Goal: Task Accomplishment & Management: Manage account settings

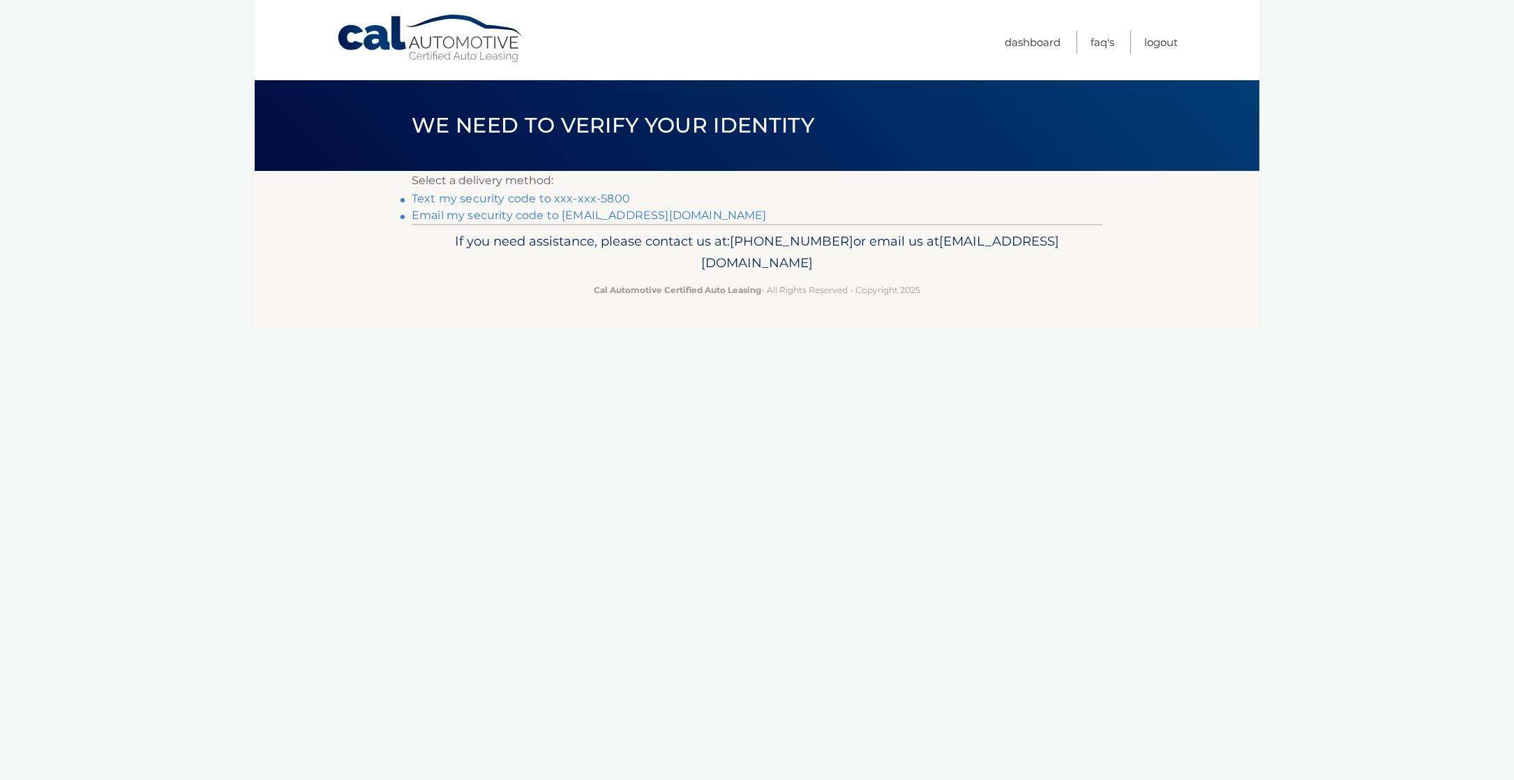
click at [592, 194] on link "Text my security code to xxx-xxx-5800" at bounding box center [521, 198] width 218 height 13
click at [573, 195] on link "Text my security code to xxx-xxx-5800" at bounding box center [521, 198] width 218 height 13
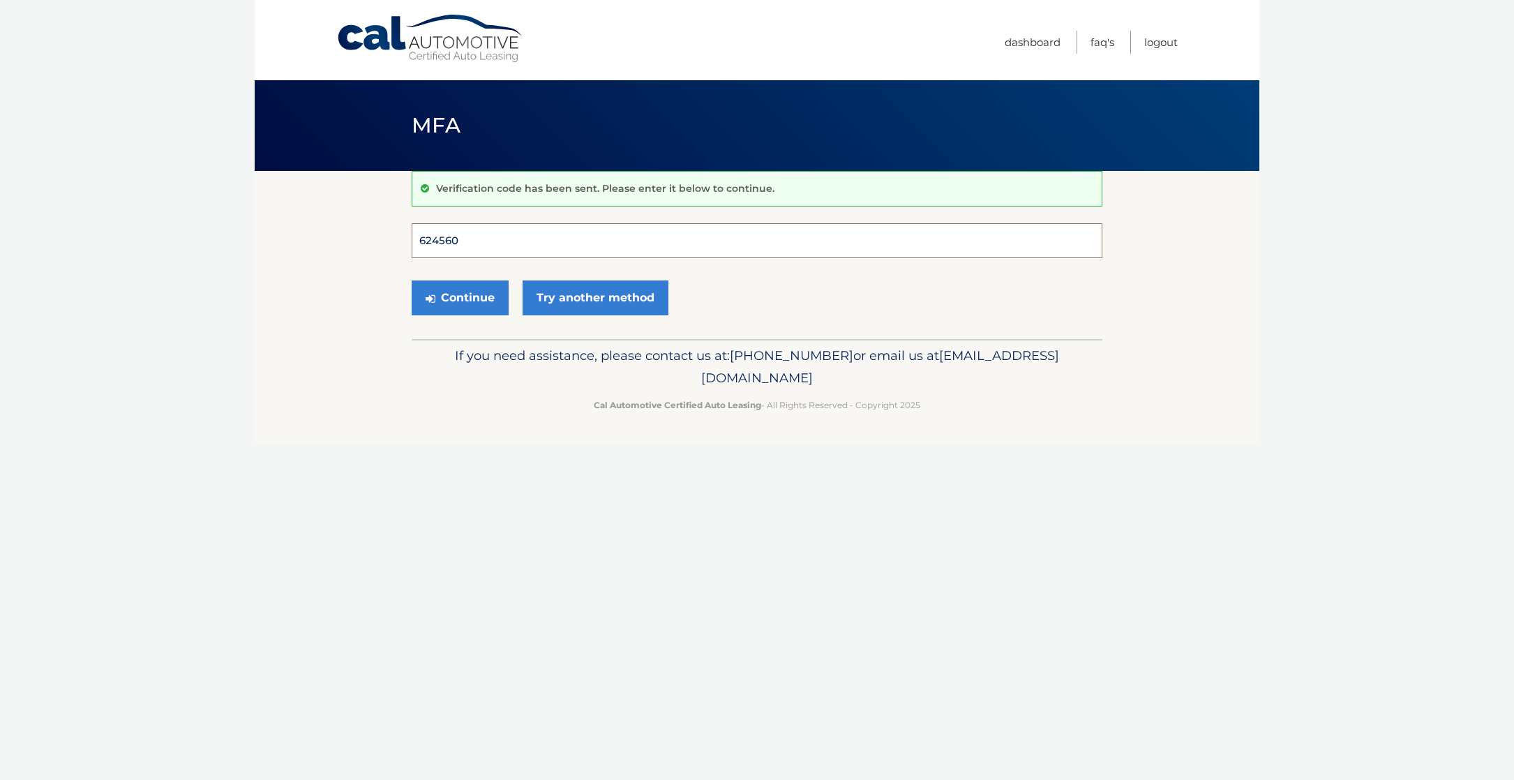
type input "624560"
click at [460, 297] on button "Continue" at bounding box center [460, 297] width 97 height 35
click at [472, 299] on button "Continue" at bounding box center [460, 297] width 97 height 35
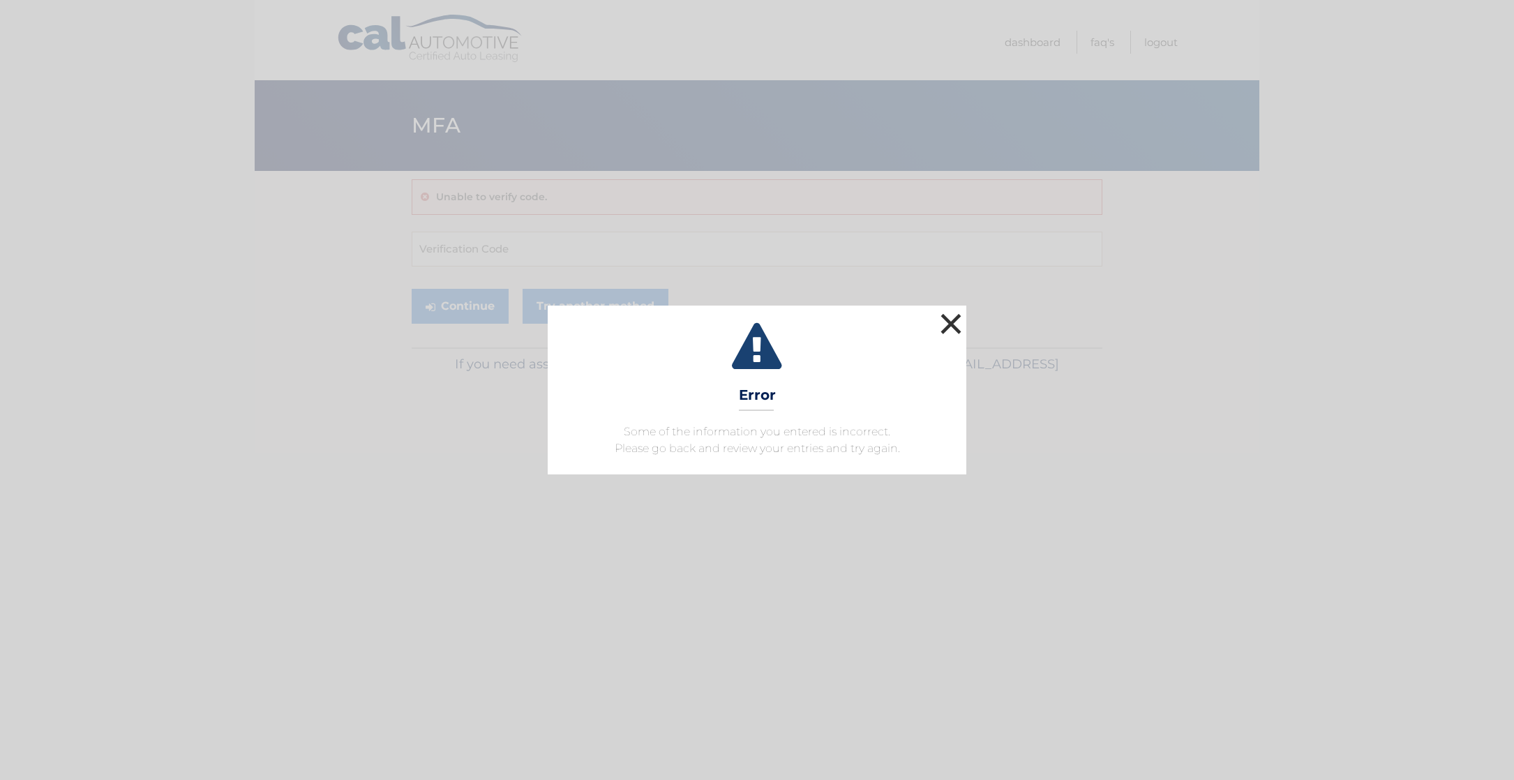
click at [950, 320] on button "×" at bounding box center [951, 324] width 28 height 28
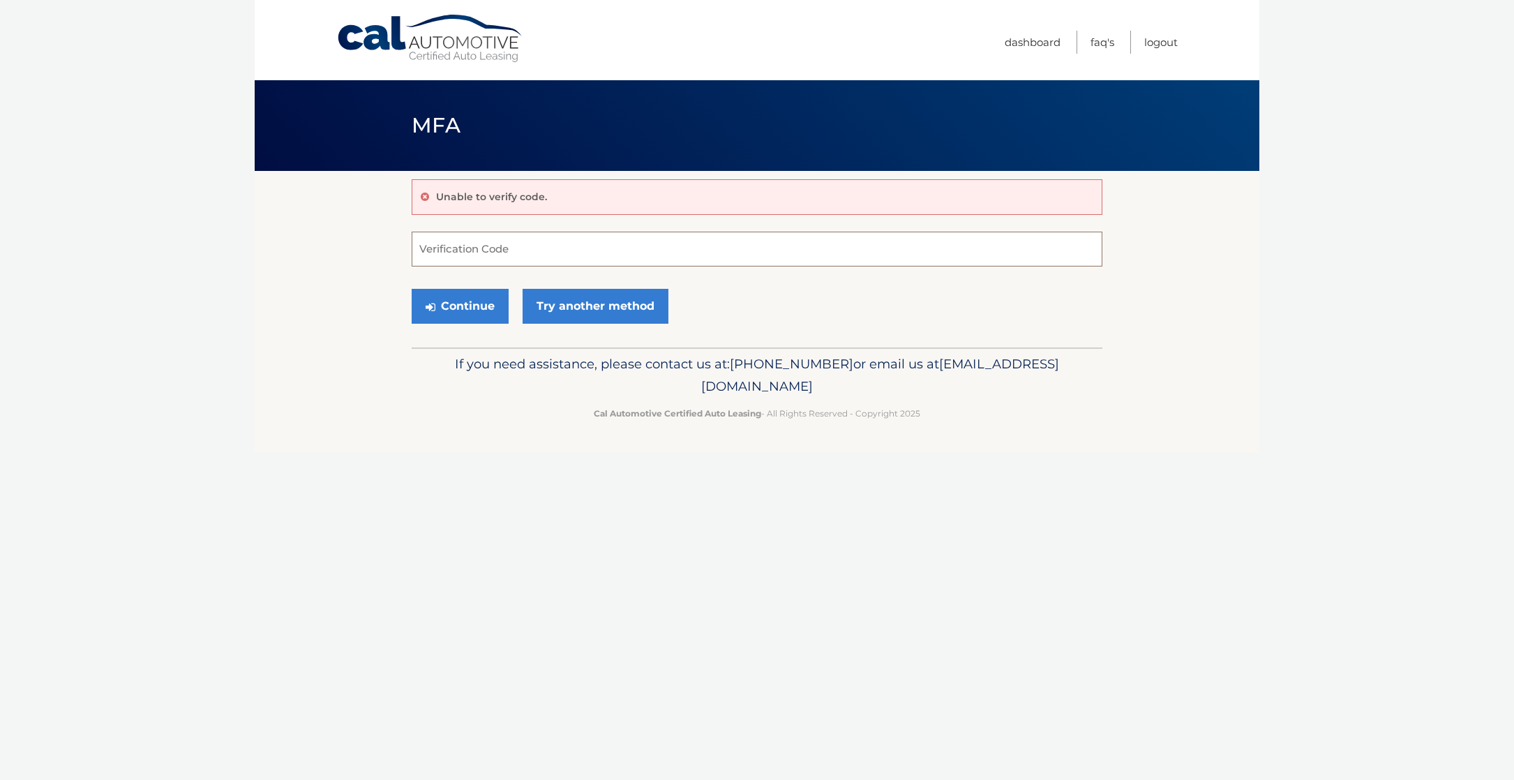
click at [686, 245] on input "Verification Code" at bounding box center [757, 249] width 691 height 35
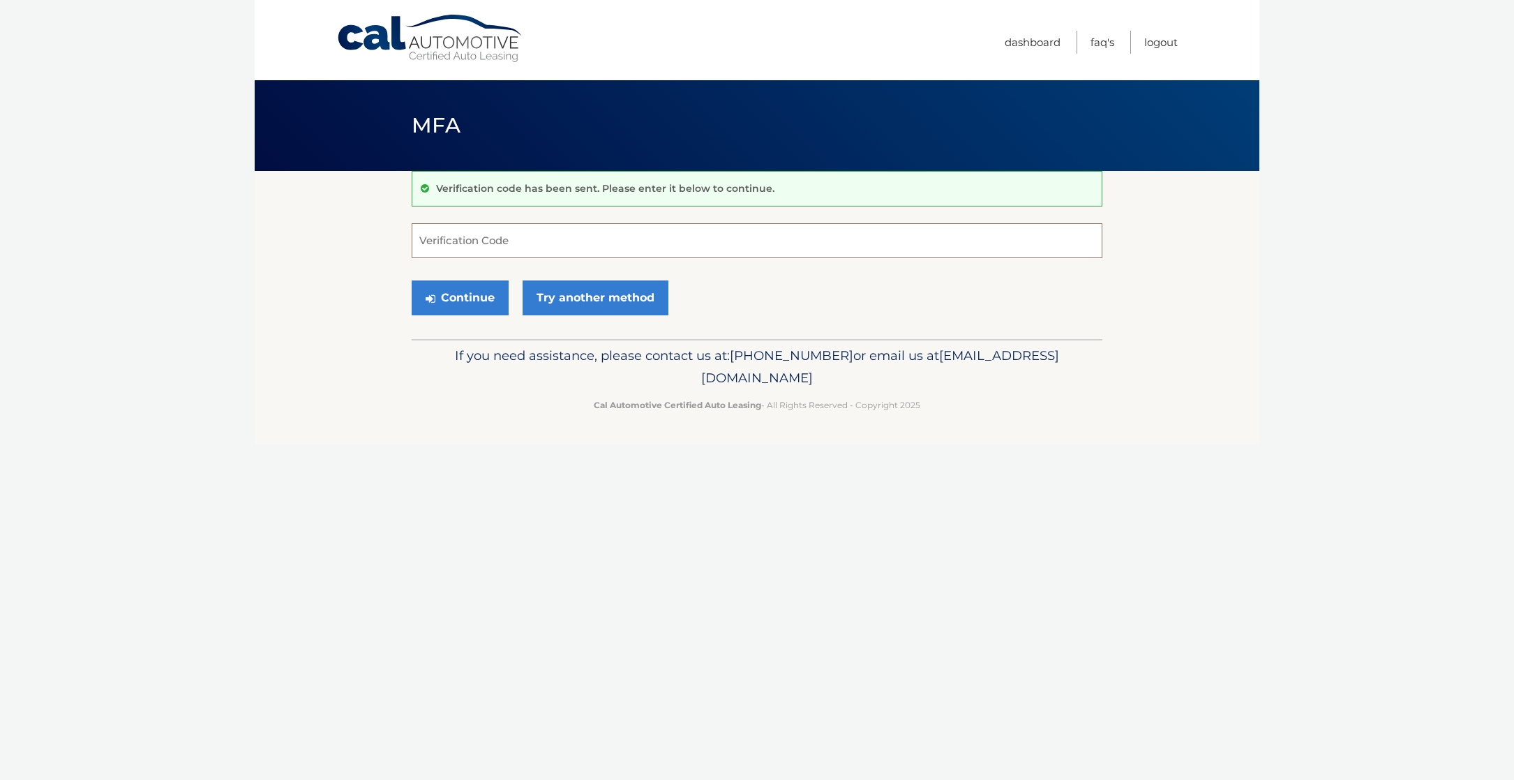
click at [567, 234] on input "Verification Code" at bounding box center [757, 240] width 691 height 35
type input "244601"
click at [467, 292] on button "Continue" at bounding box center [460, 297] width 97 height 35
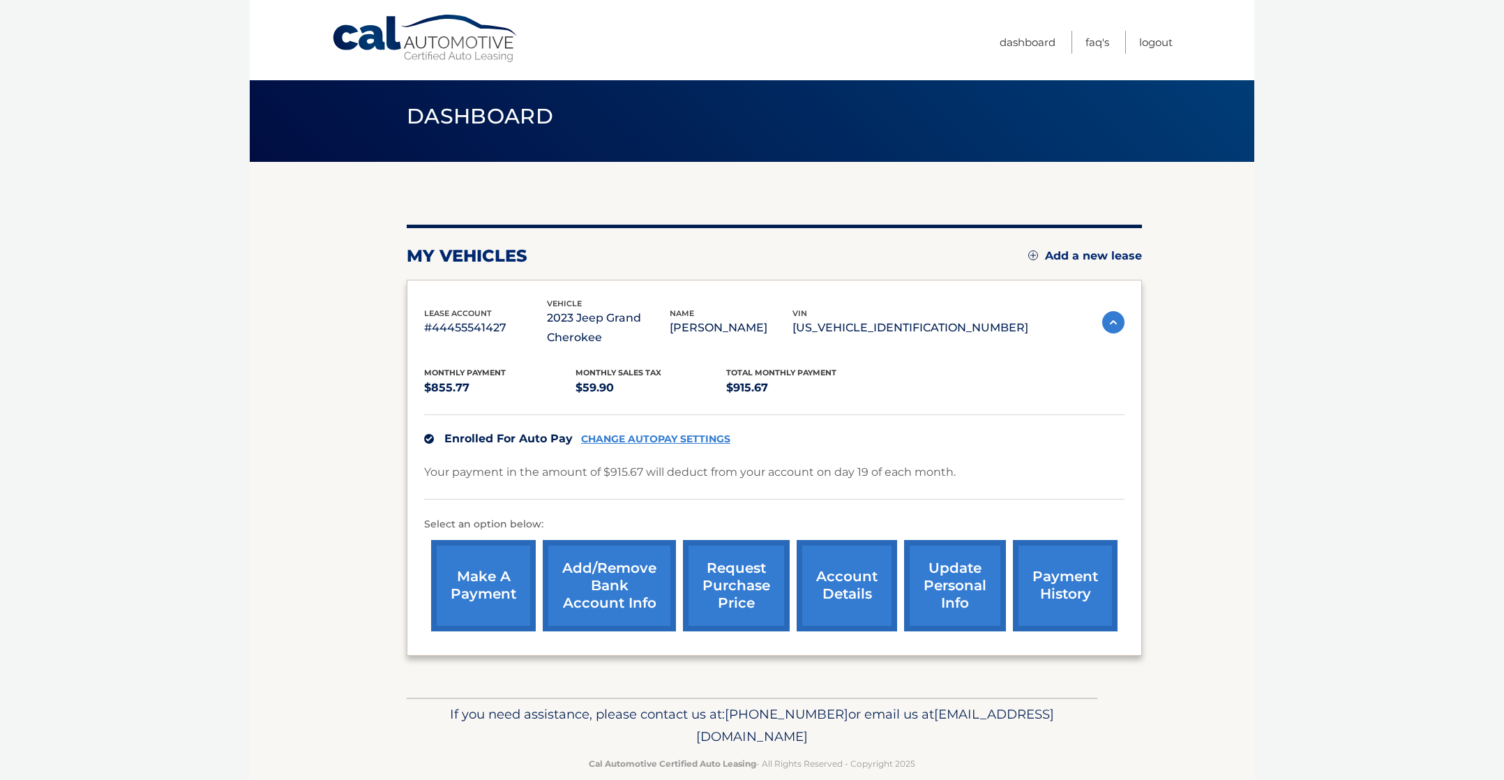
scroll to position [29, 0]
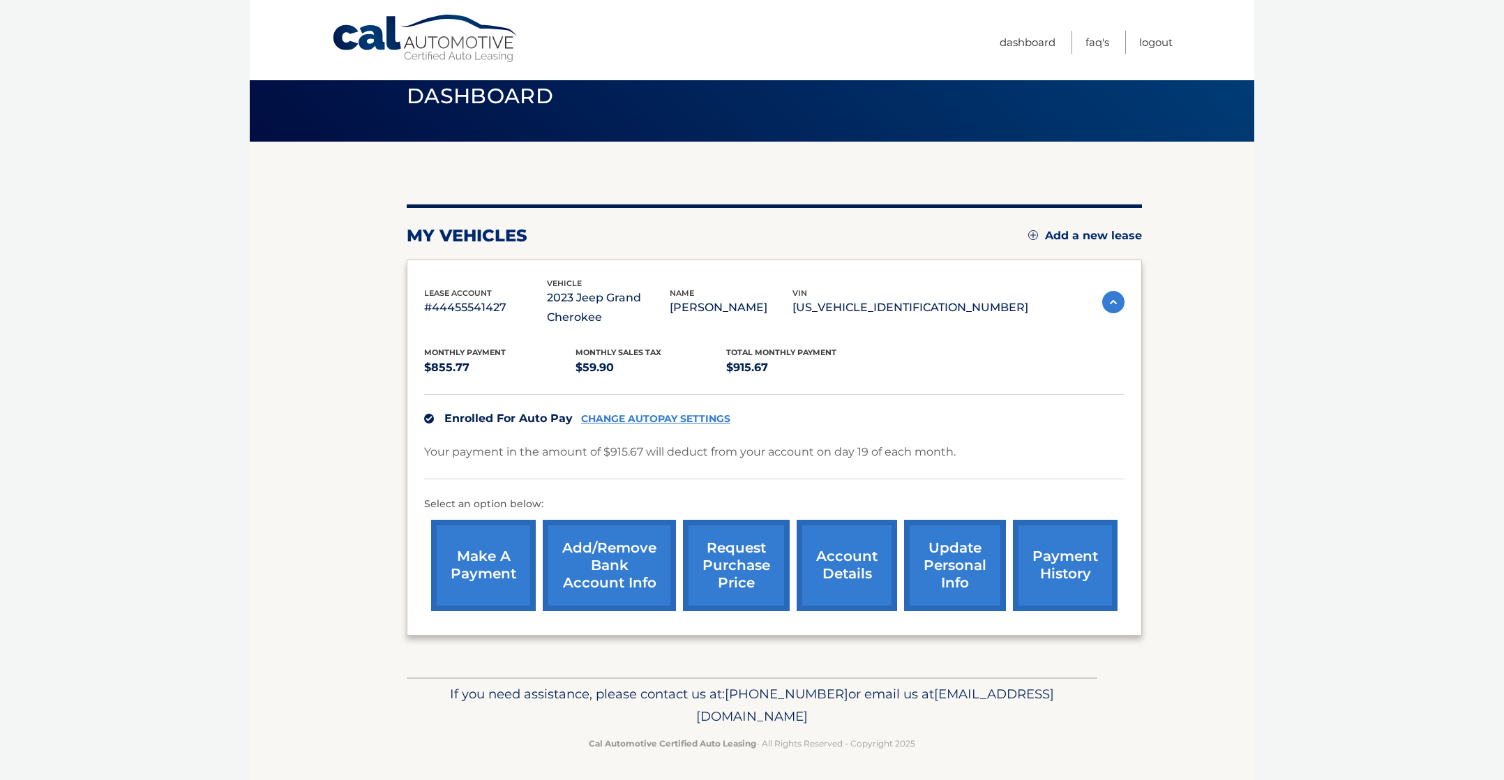
click at [849, 548] on link "account details" at bounding box center [847, 565] width 100 height 91
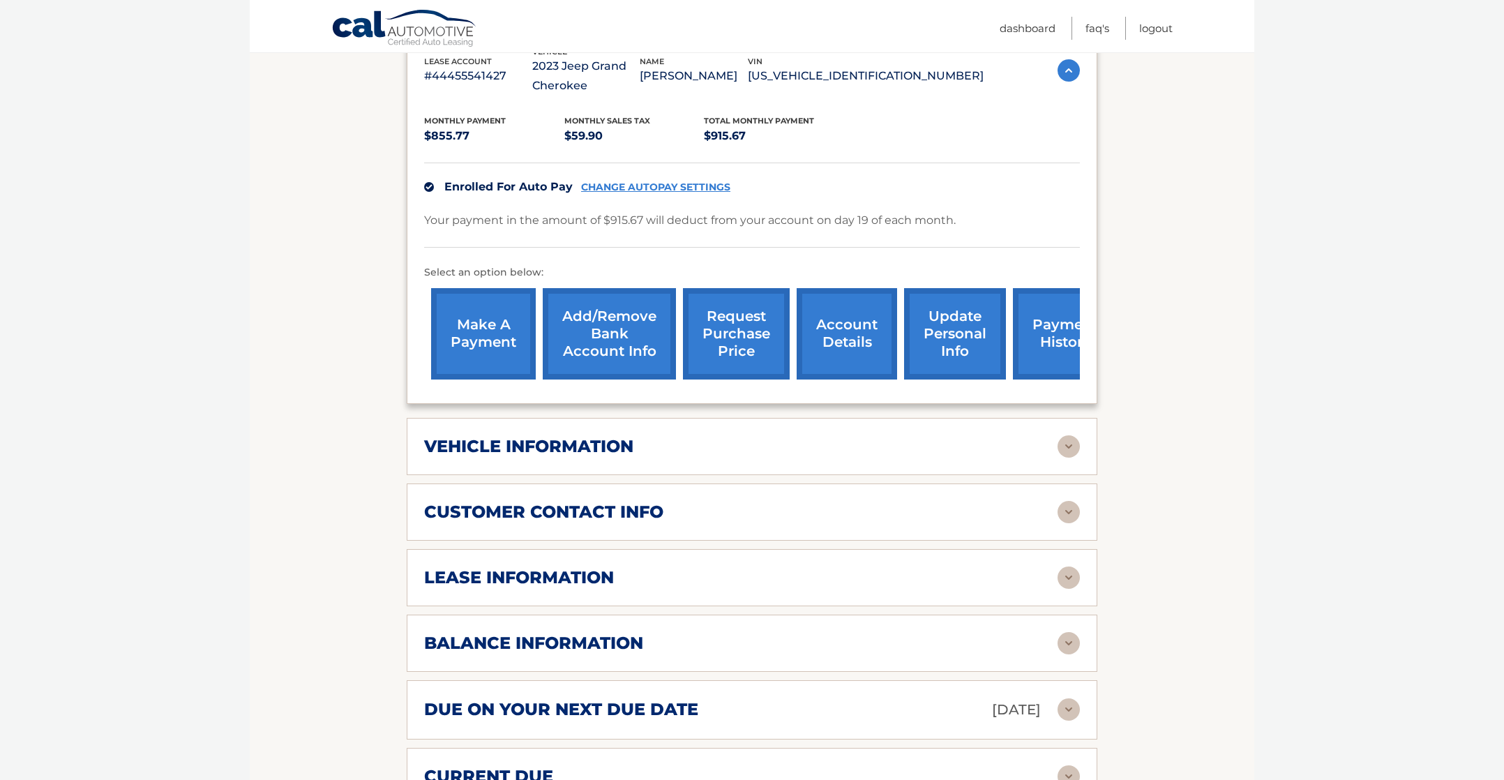
scroll to position [366, 0]
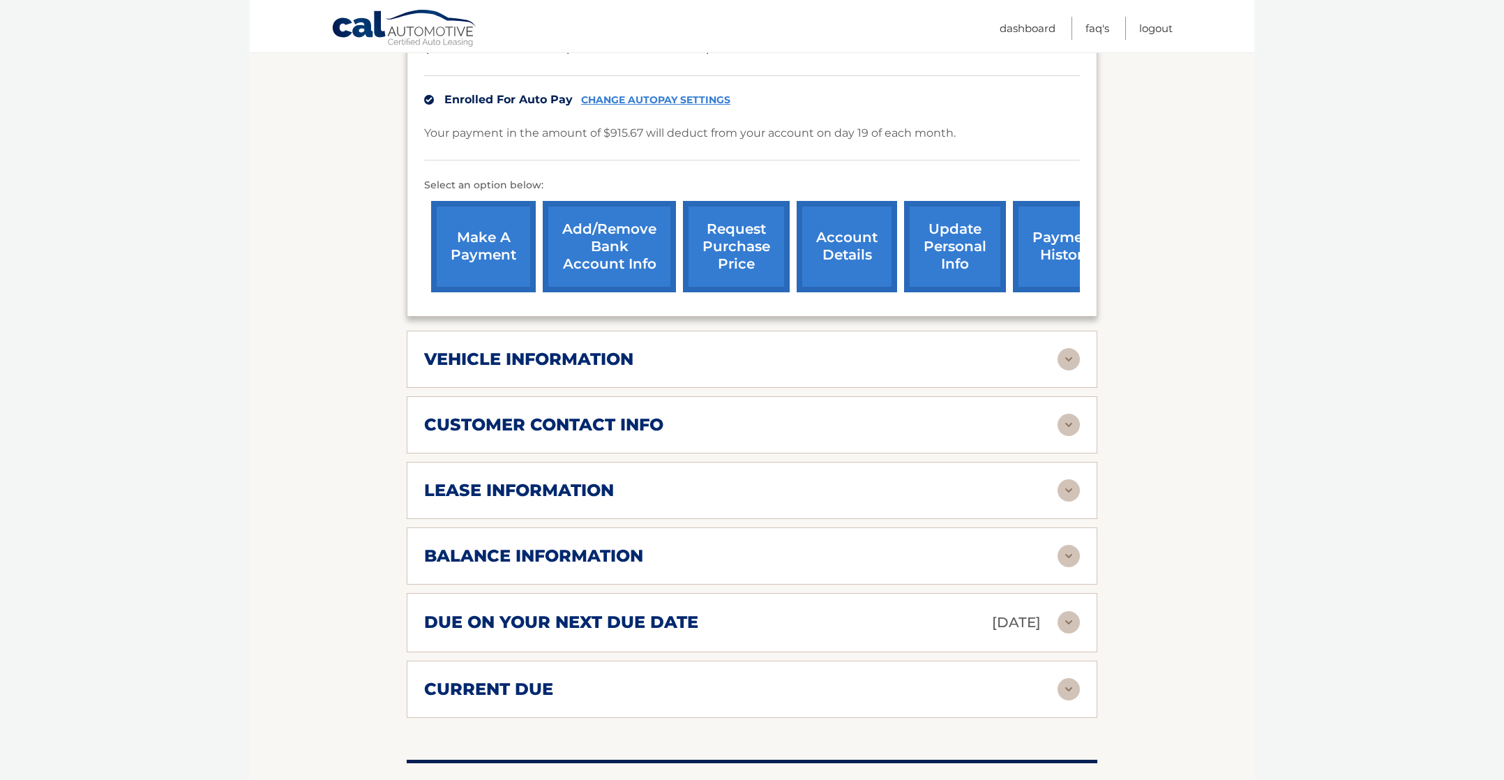
click at [1067, 548] on img at bounding box center [1069, 556] width 22 height 22
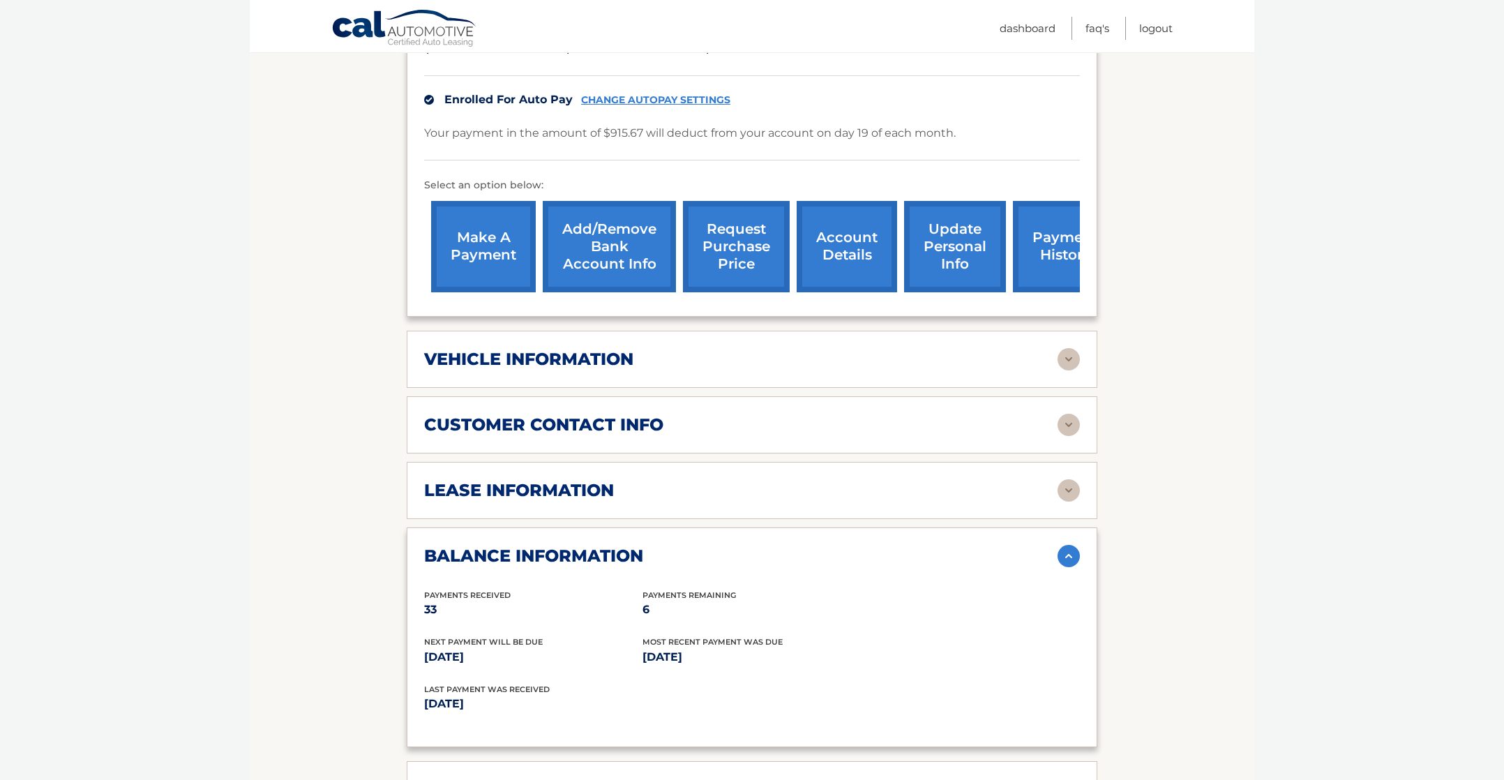
click at [1072, 551] on img at bounding box center [1069, 556] width 22 height 22
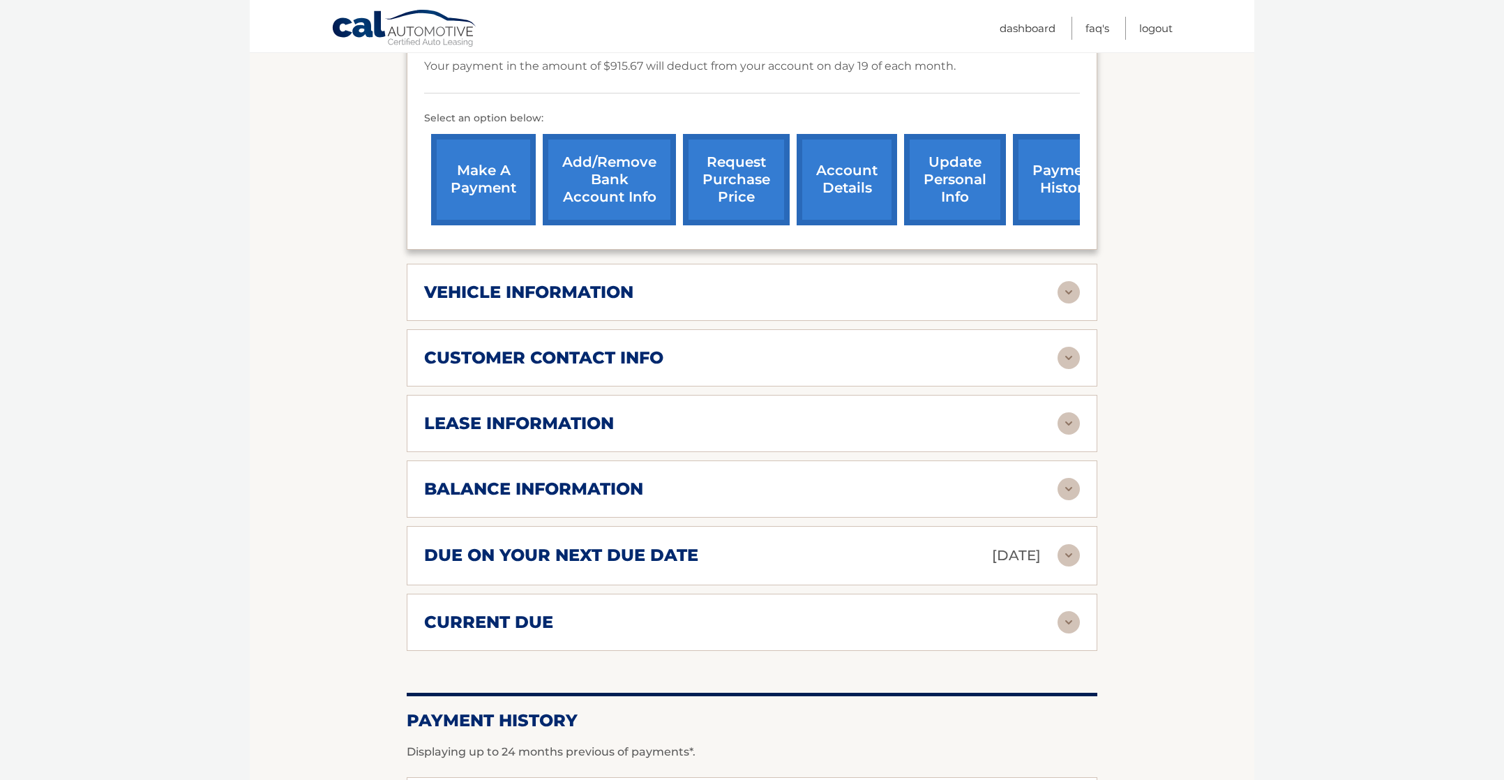
scroll to position [442, 0]
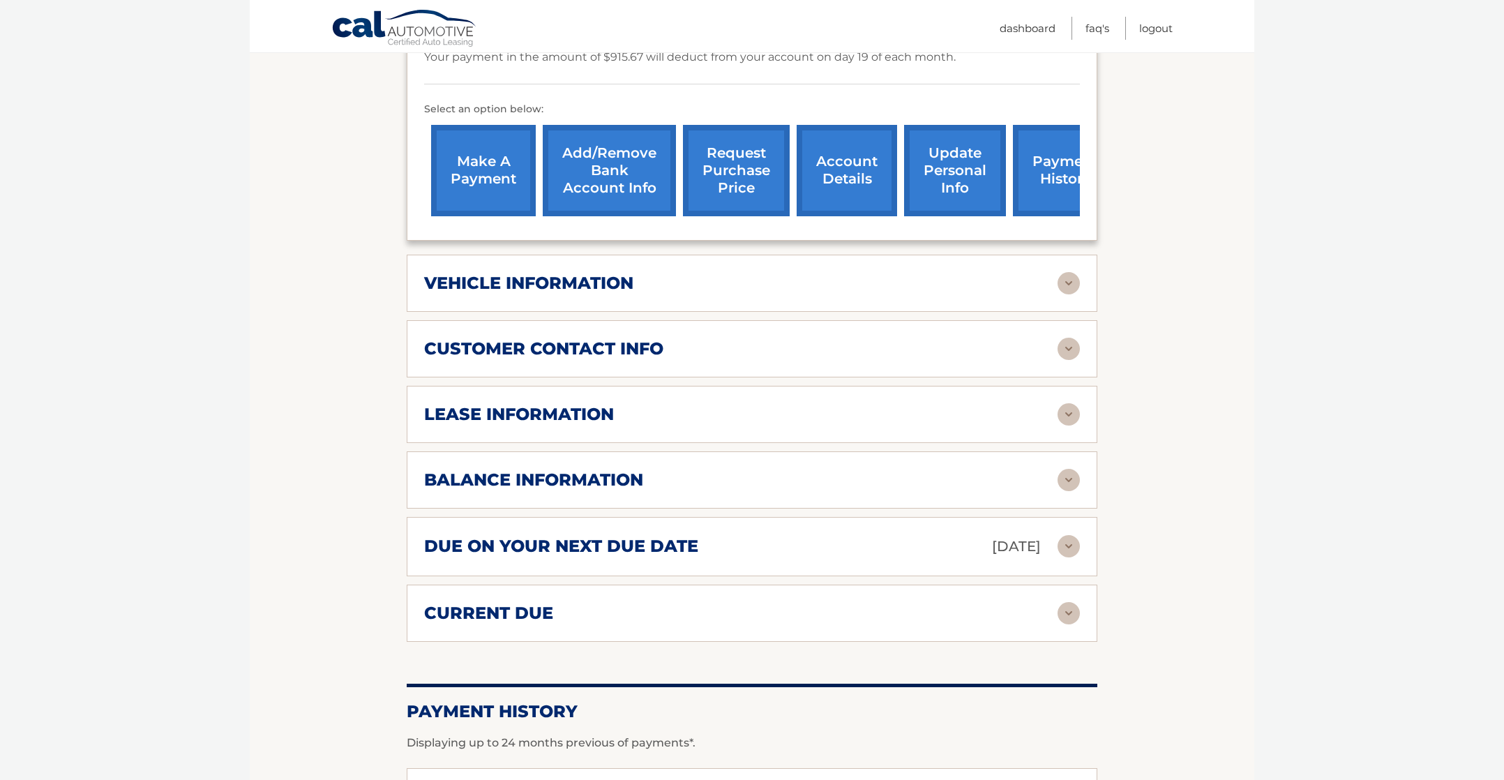
click at [1071, 608] on img at bounding box center [1069, 613] width 22 height 22
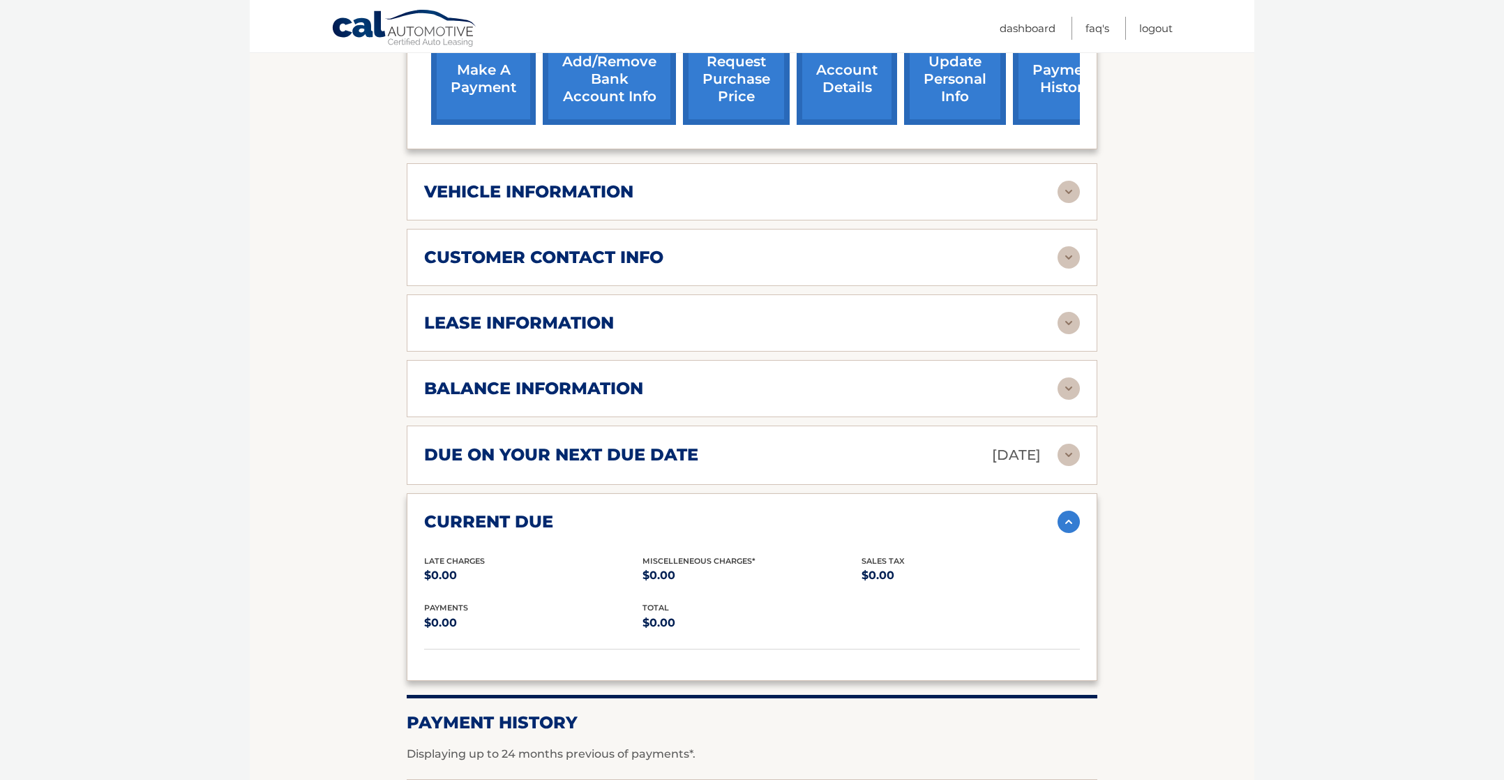
scroll to position [779, 0]
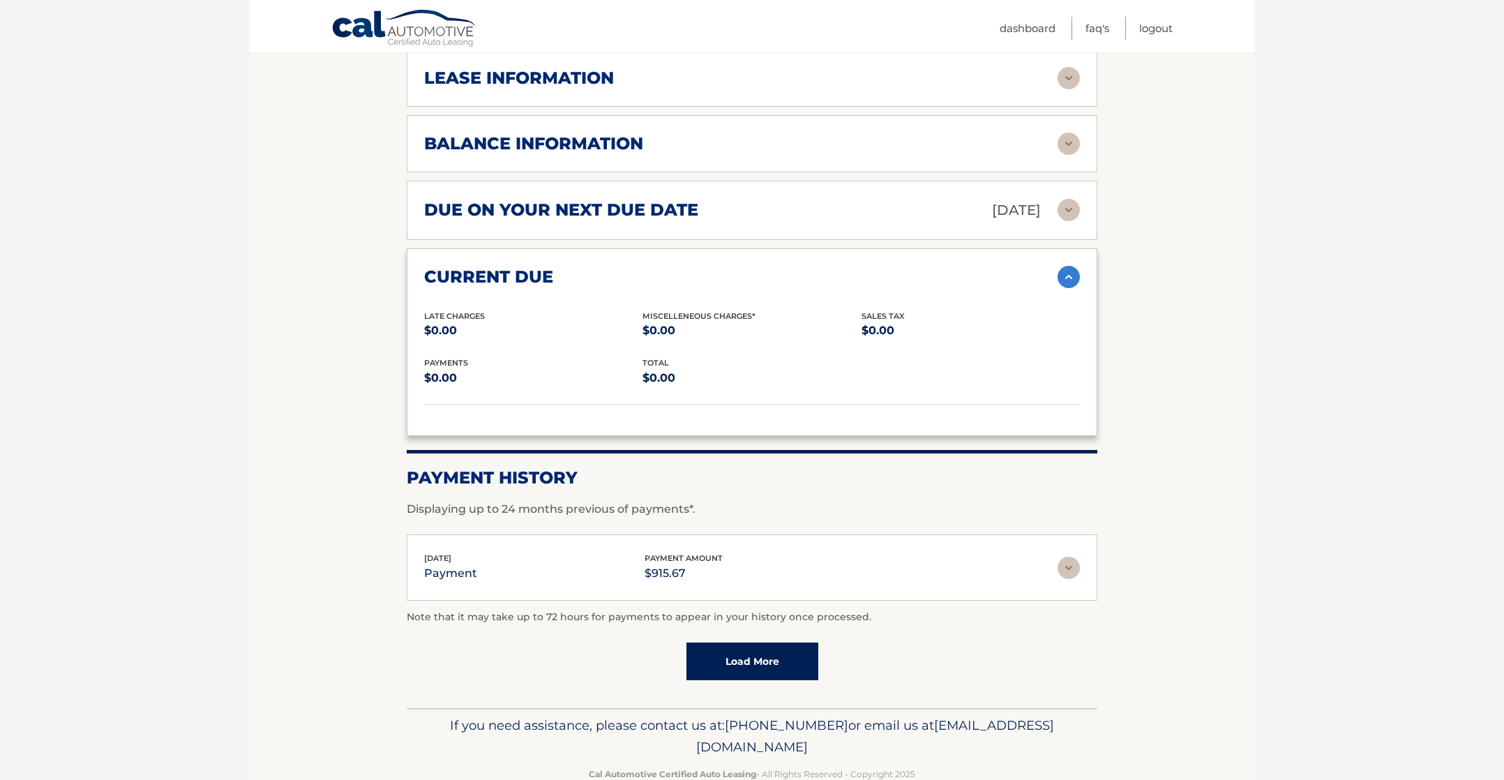
click at [1064, 266] on img at bounding box center [1069, 277] width 22 height 22
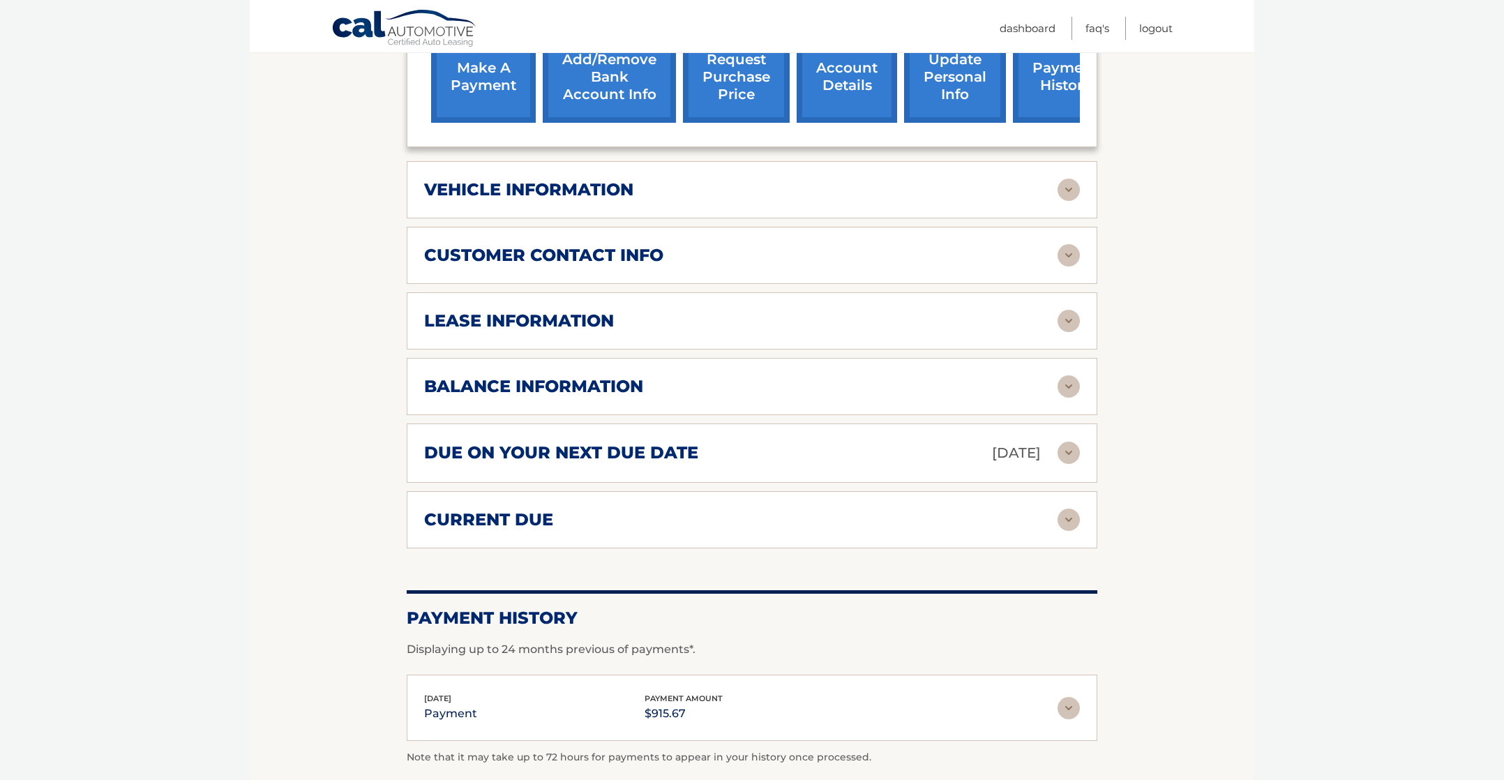
scroll to position [509, 0]
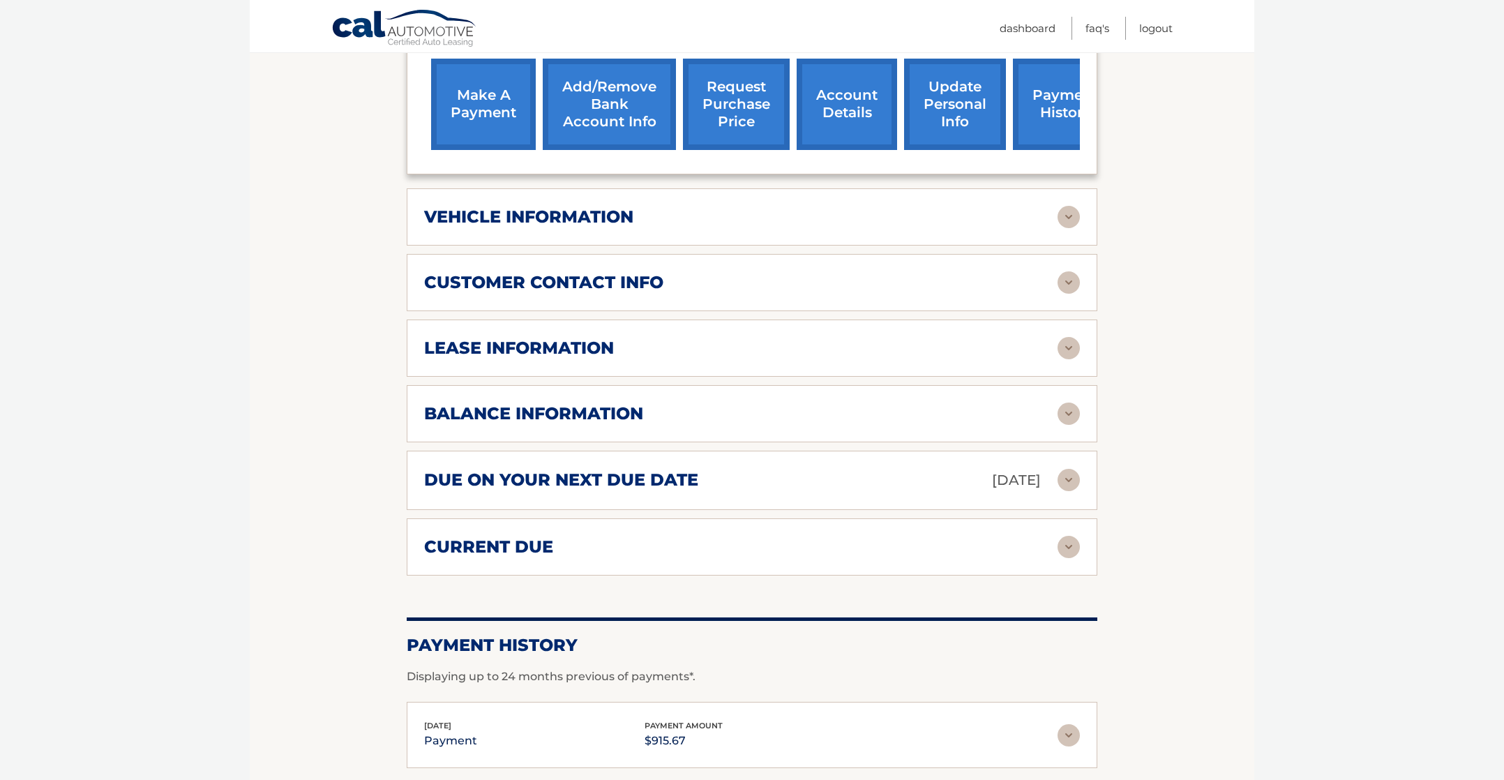
click at [747, 107] on link "request purchase price" at bounding box center [736, 104] width 107 height 91
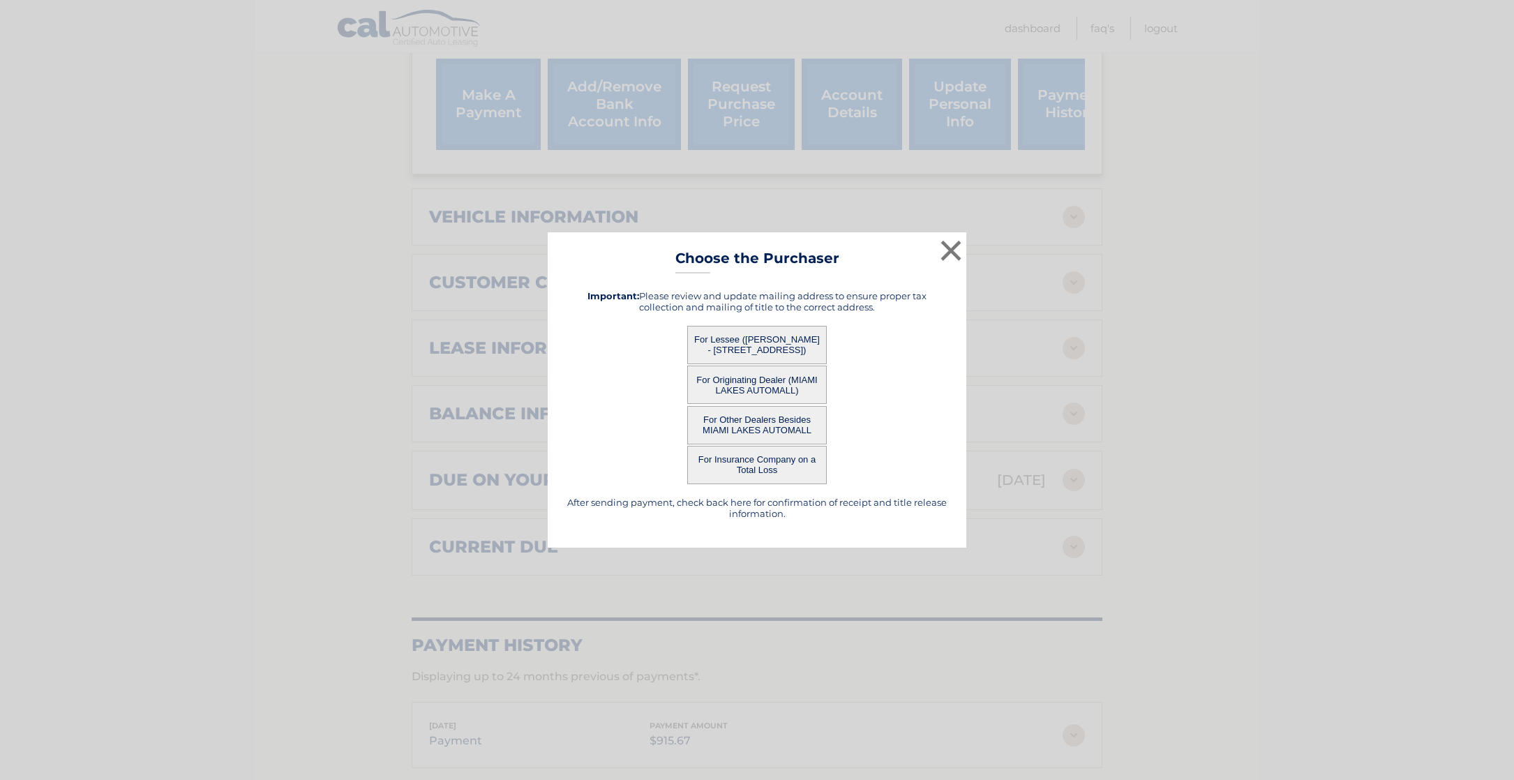
click at [770, 334] on button "For Lessee ([PERSON_NAME] - [STREET_ADDRESS])" at bounding box center [757, 345] width 140 height 38
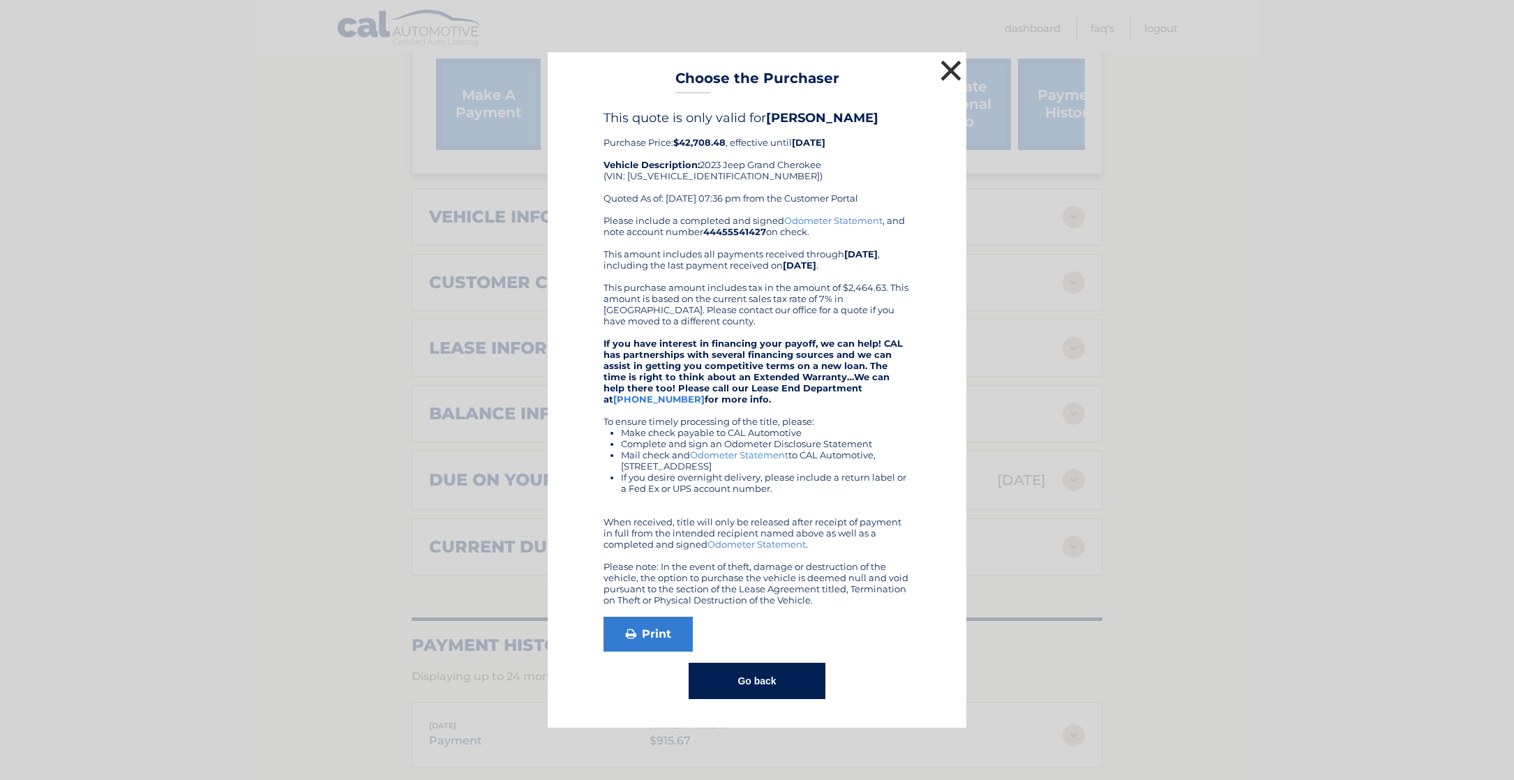
click at [948, 70] on button "×" at bounding box center [951, 71] width 28 height 28
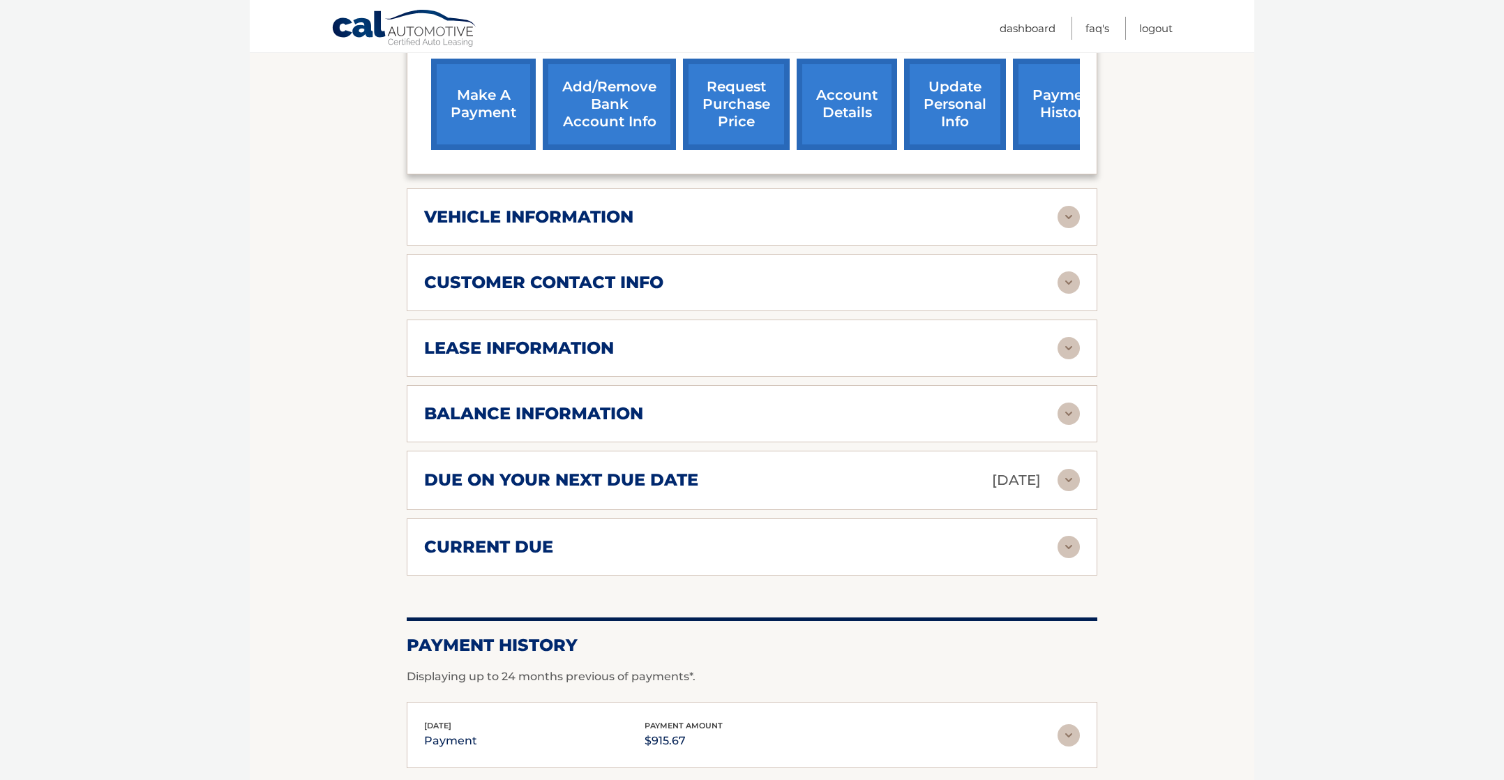
click at [1068, 281] on img at bounding box center [1069, 282] width 22 height 22
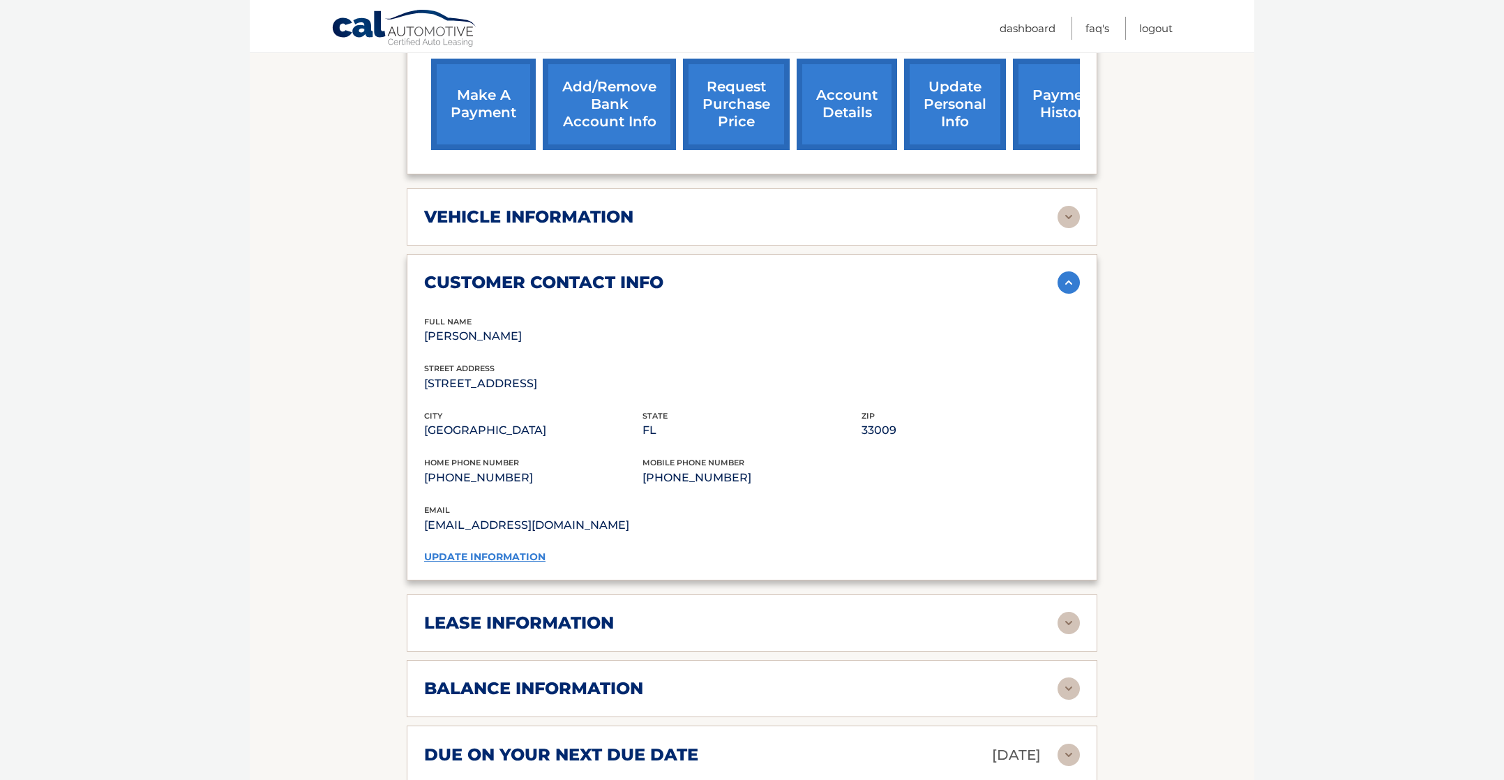
click at [1077, 215] on img at bounding box center [1069, 217] width 22 height 22
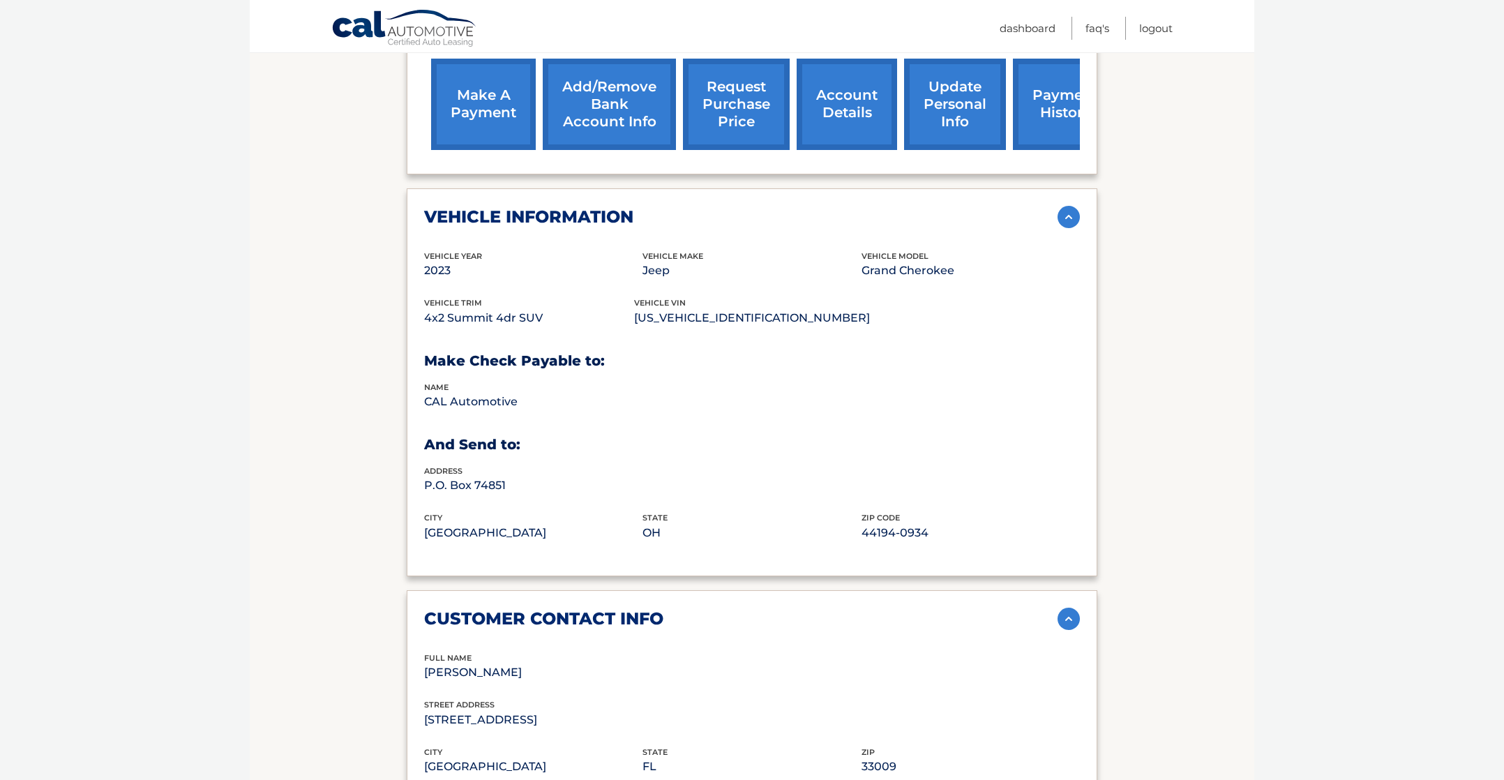
click at [1070, 214] on img at bounding box center [1069, 217] width 22 height 22
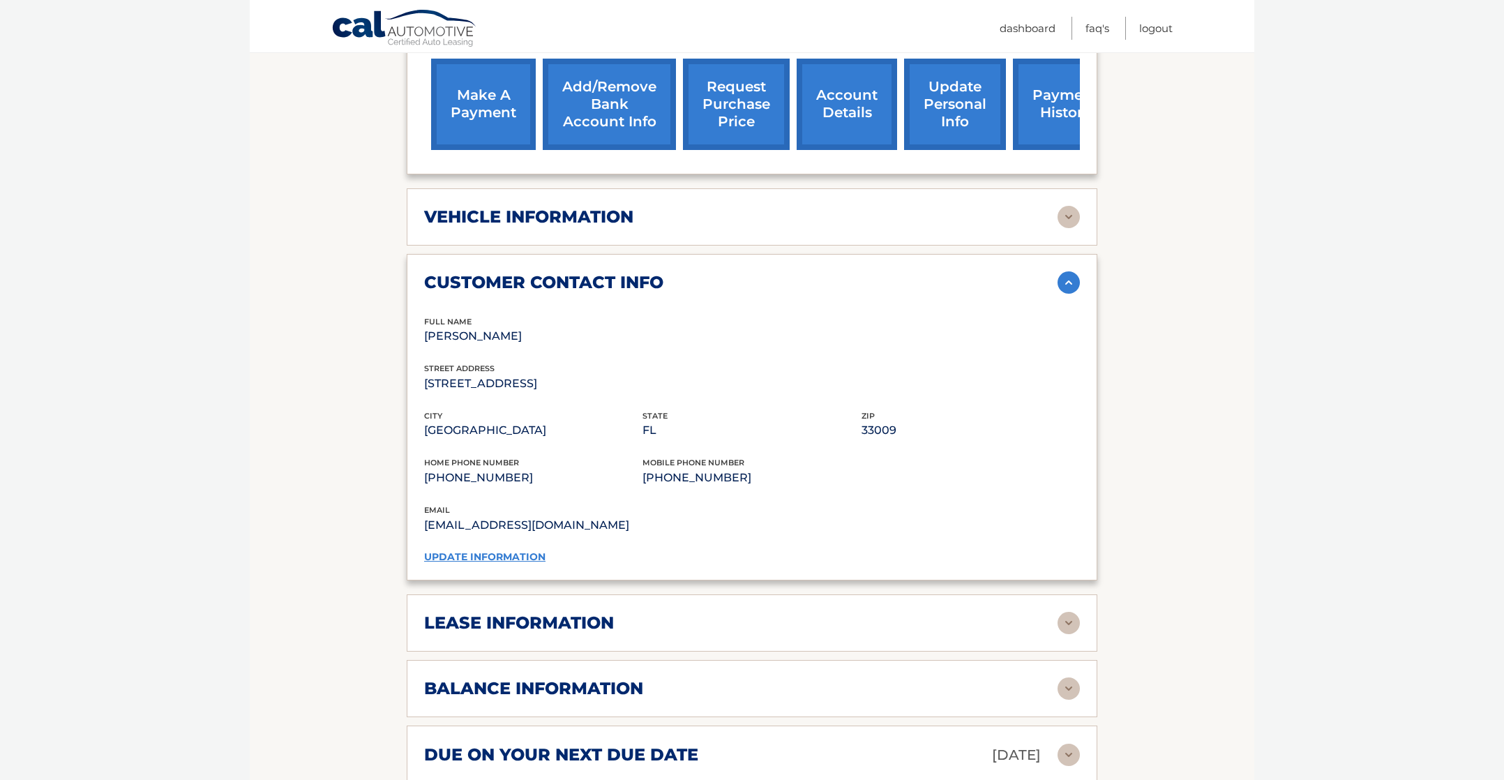
click at [1070, 278] on img at bounding box center [1069, 282] width 22 height 22
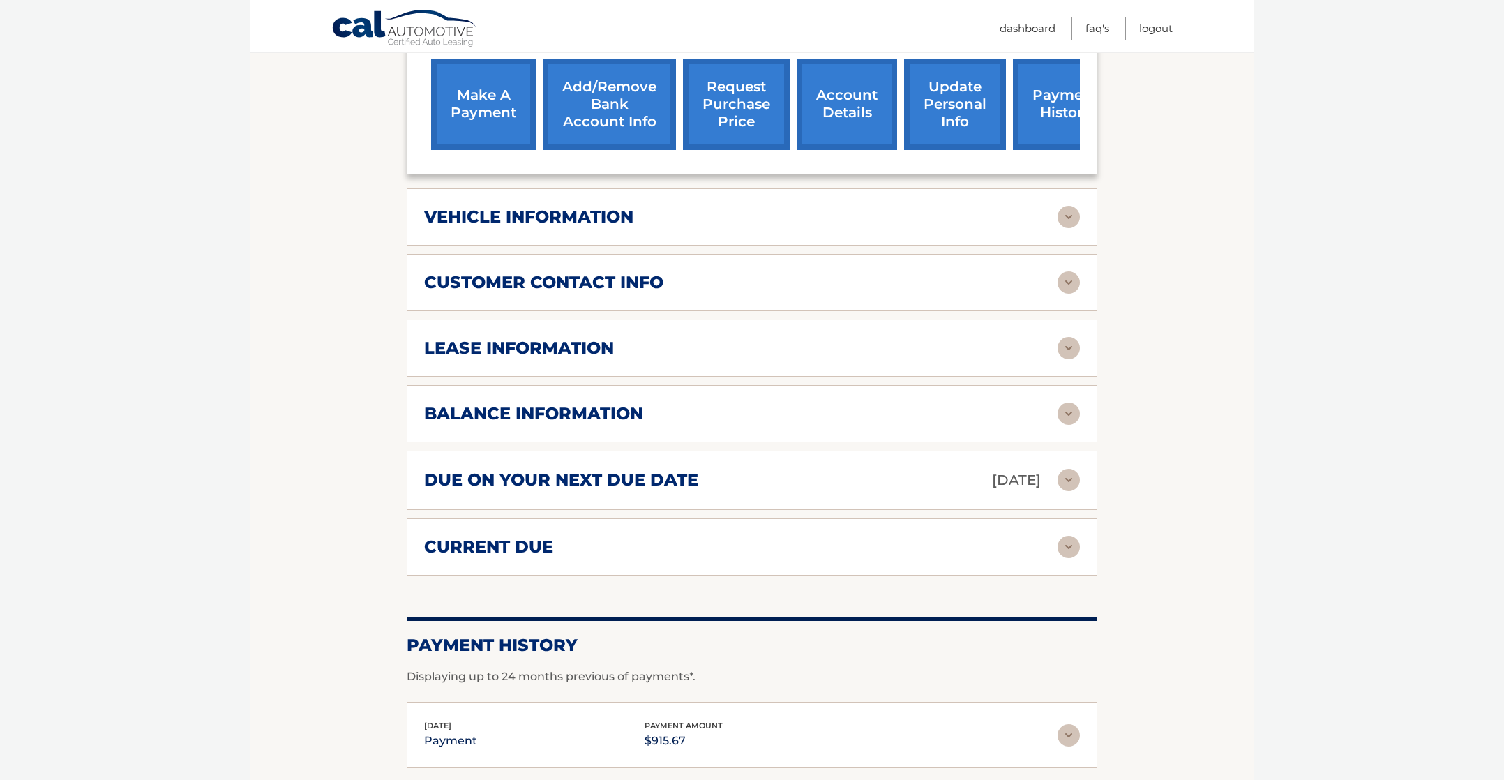
click at [1071, 349] on img at bounding box center [1069, 348] width 22 height 22
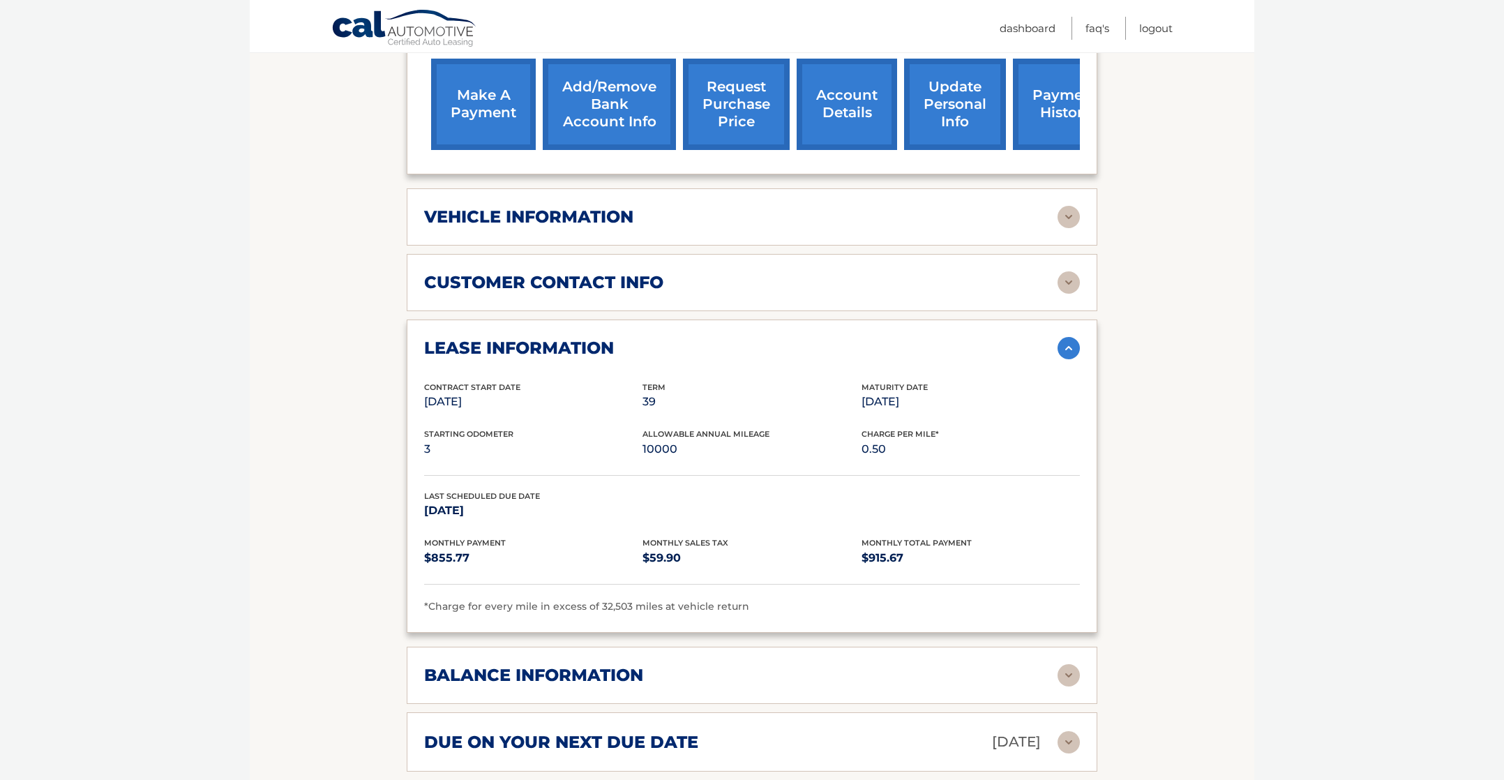
click at [1072, 347] on img at bounding box center [1069, 348] width 22 height 22
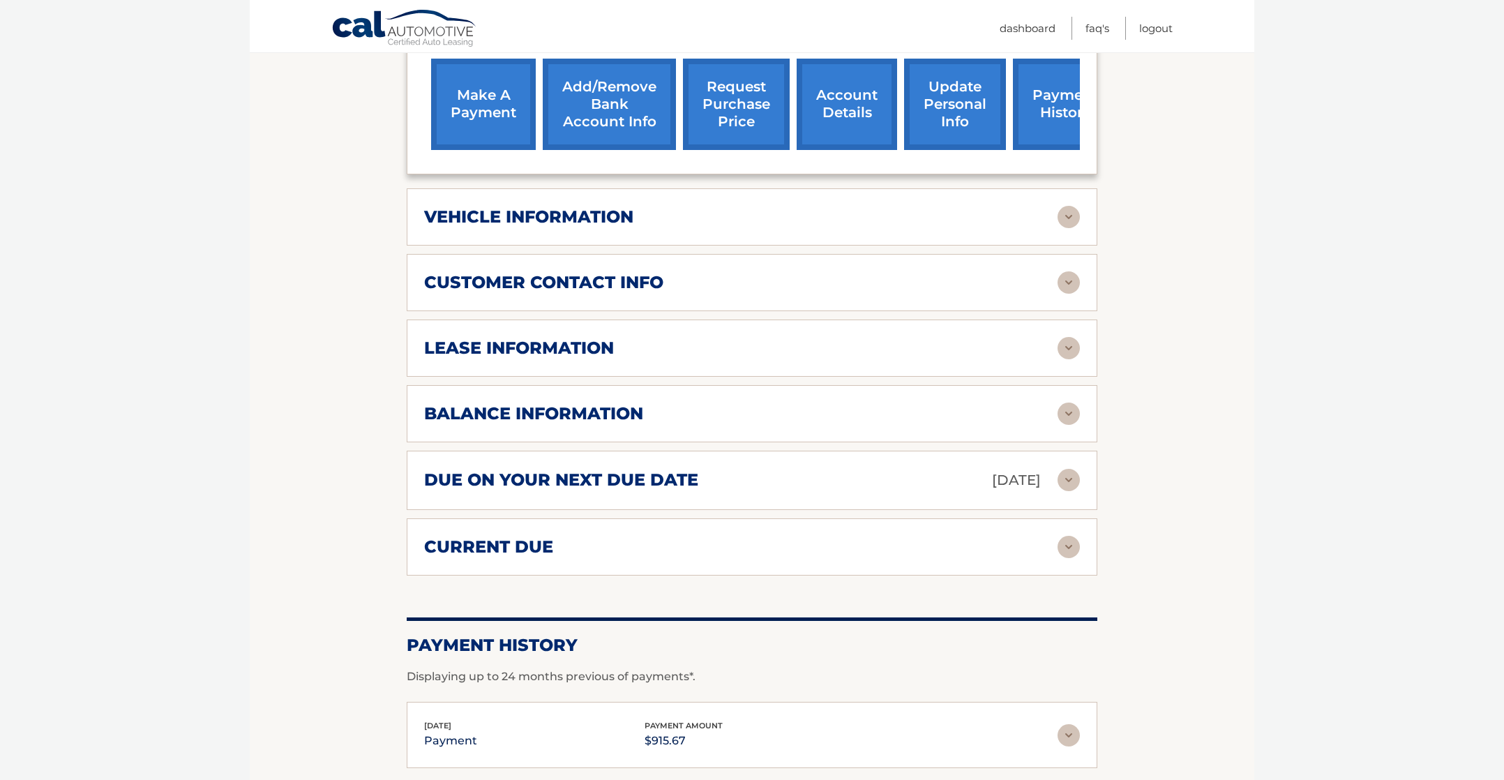
click at [1072, 407] on img at bounding box center [1069, 414] width 22 height 22
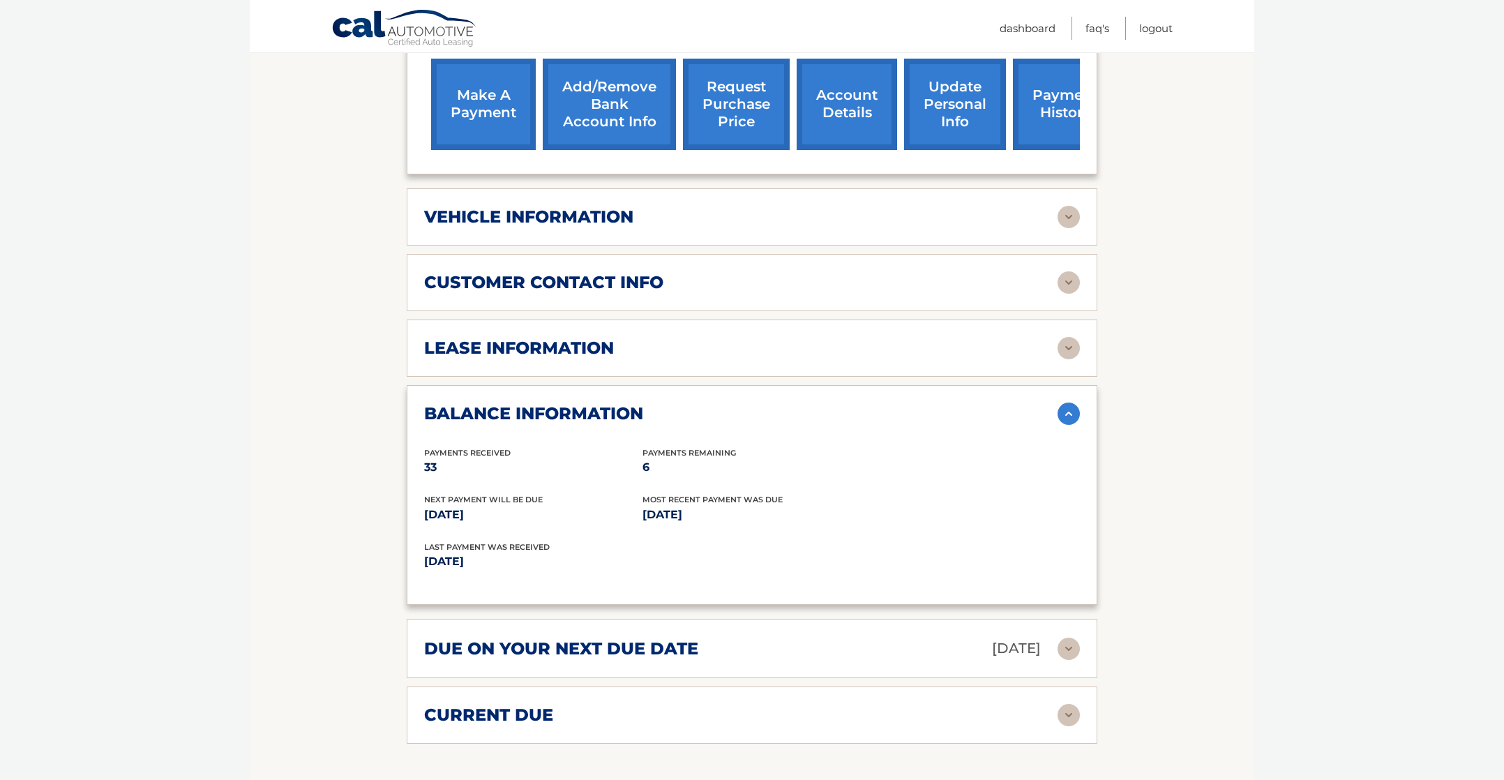
click at [1075, 403] on img at bounding box center [1069, 414] width 22 height 22
